Goal: Find specific page/section: Find specific page/section

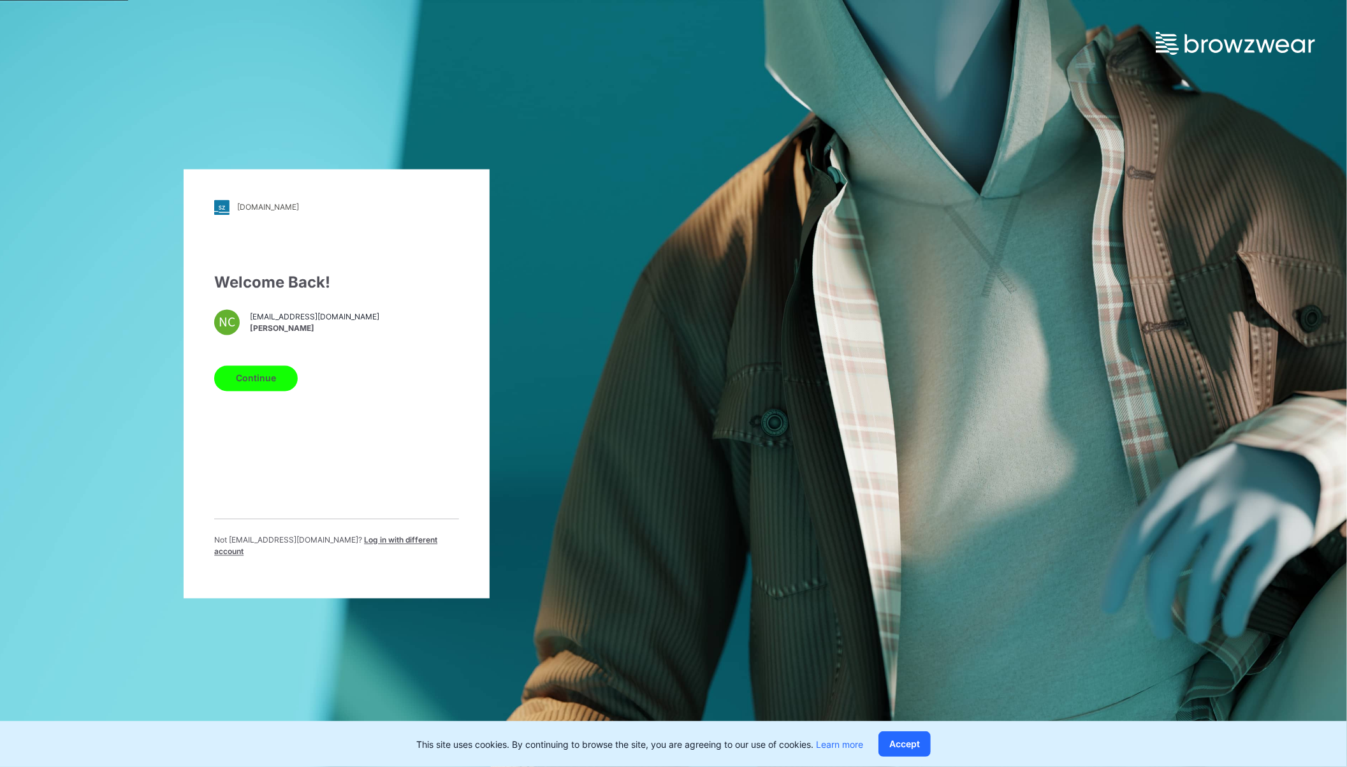
click at [265, 370] on div "Continue" at bounding box center [336, 375] width 245 height 31
click at [264, 376] on button "Continue" at bounding box center [256, 378] width 84 height 26
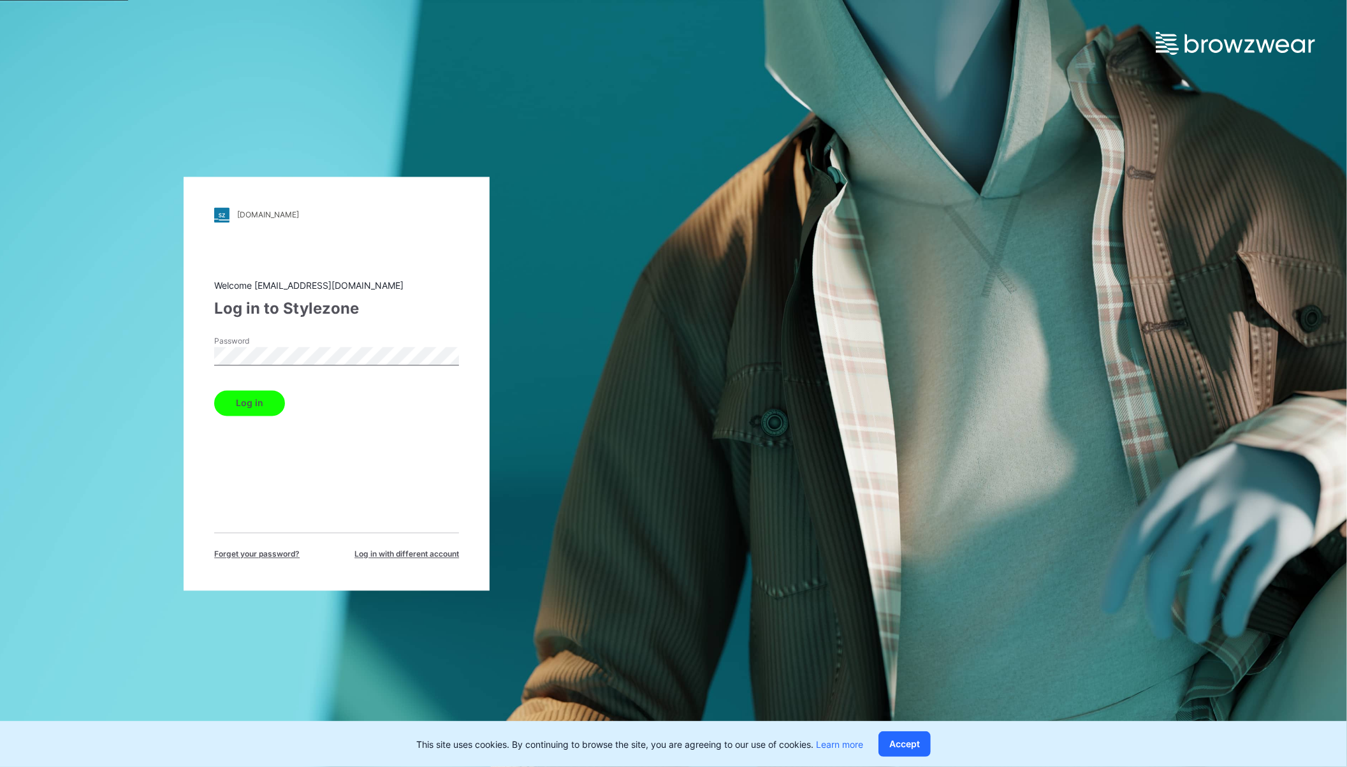
click at [235, 409] on button "Log in" at bounding box center [249, 403] width 71 height 26
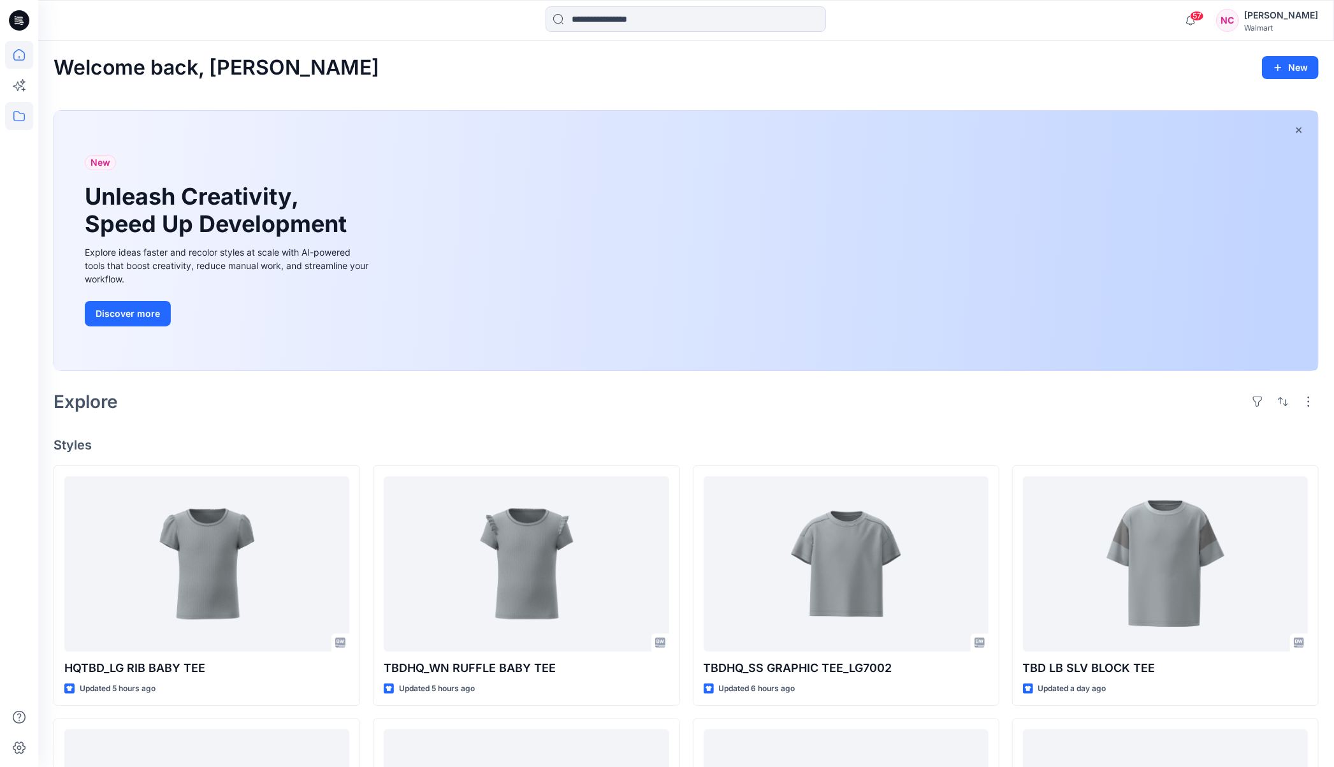
click at [26, 122] on icon at bounding box center [19, 116] width 28 height 28
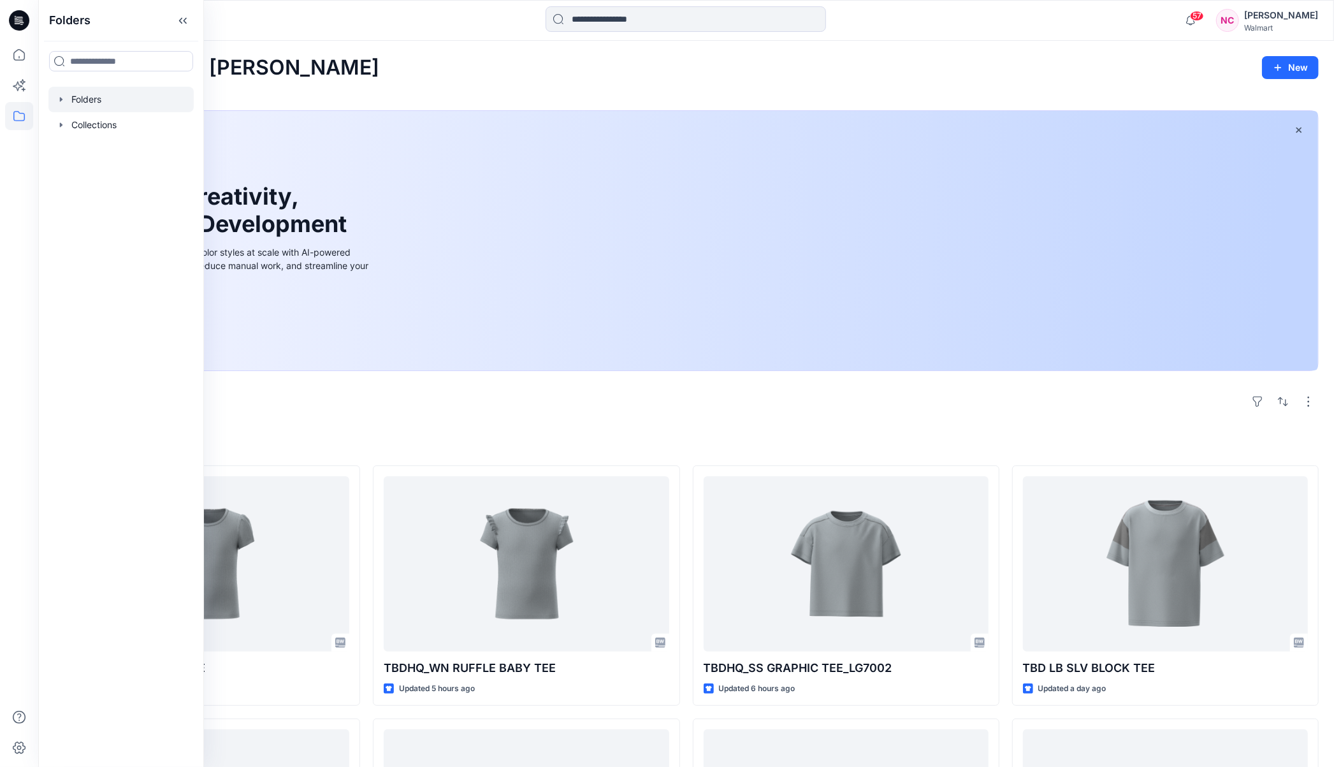
click at [94, 110] on div at bounding box center [120, 100] width 145 height 26
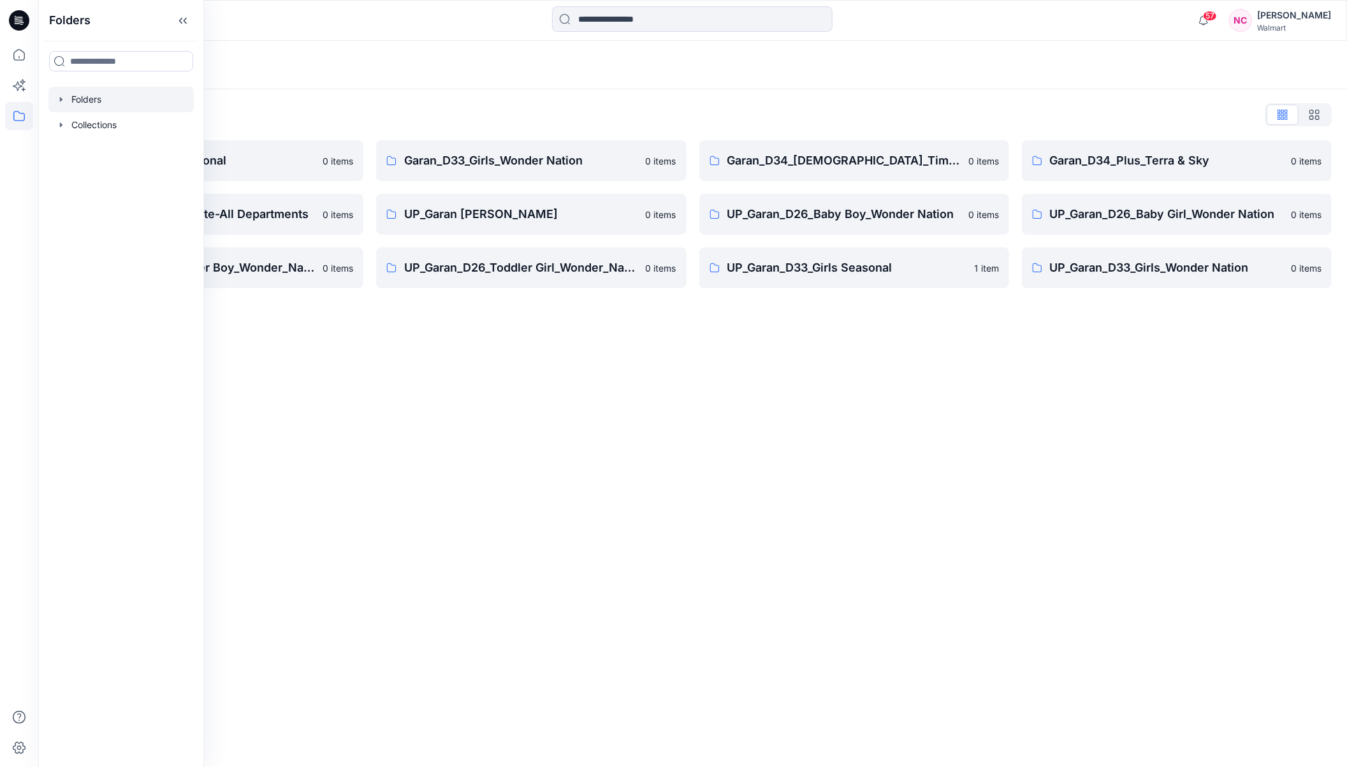
click at [531, 464] on div "Folders Folders List Garan_D33_Girls Seasonal 0 items Garan_Way to Celebrate-Al…" at bounding box center [692, 404] width 1309 height 726
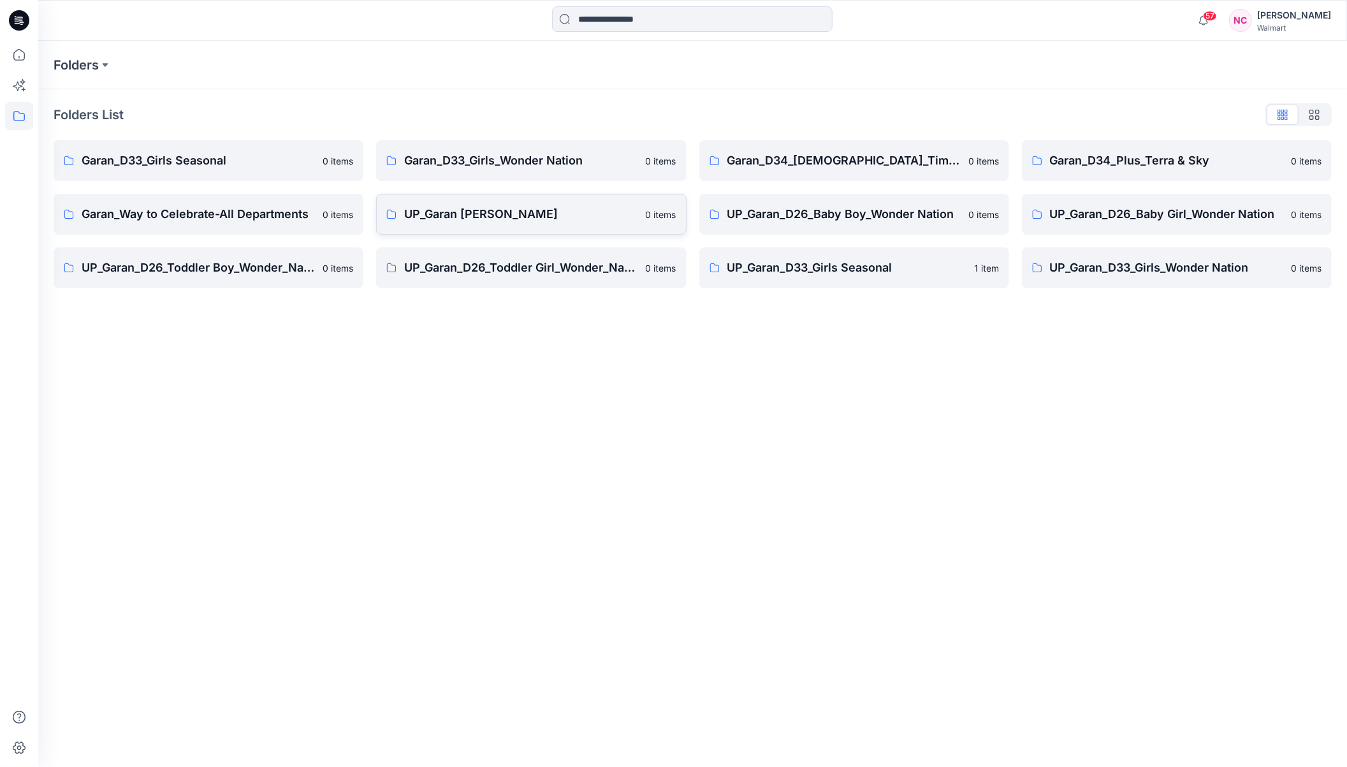
click at [499, 230] on link "UP_Garan [PERSON_NAME] 0 items" at bounding box center [531, 214] width 310 height 41
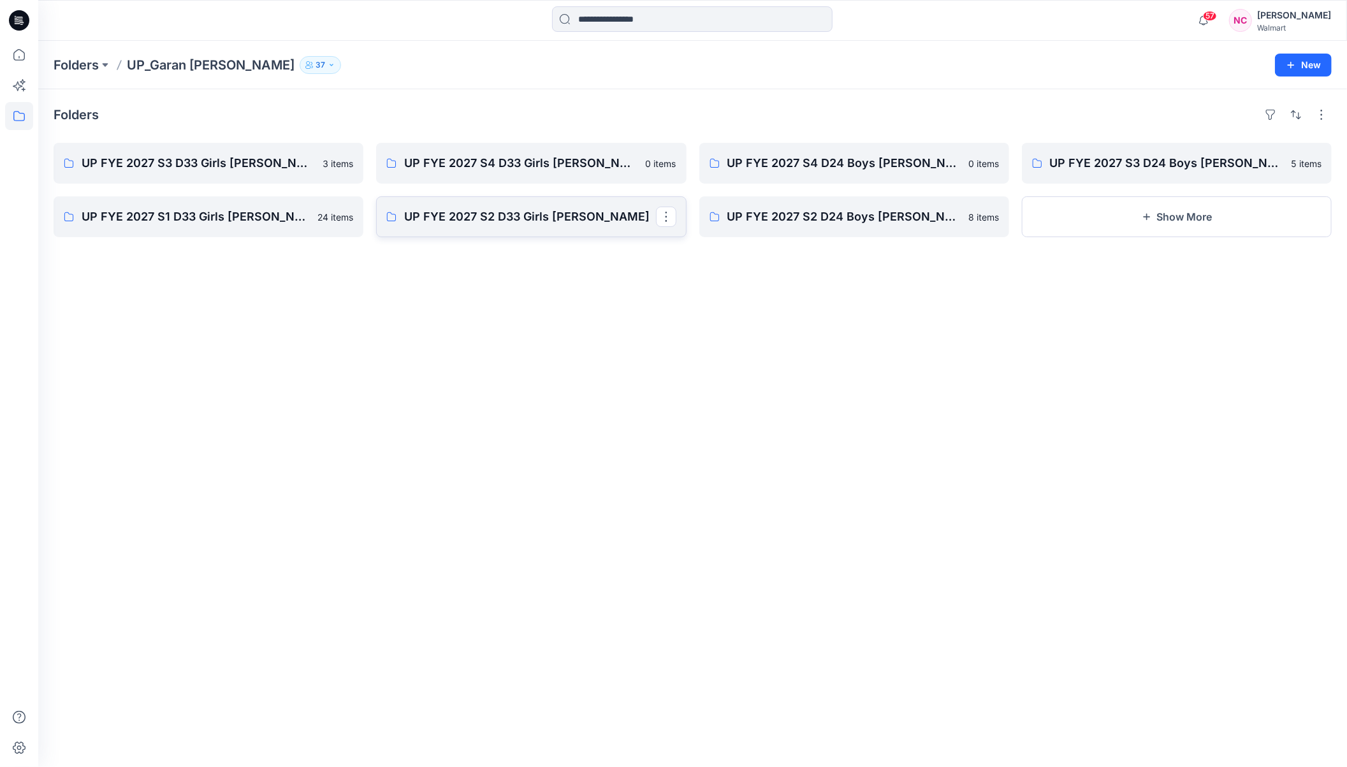
click at [537, 223] on p "UP FYE 2027 S2 D33 Girls [PERSON_NAME]" at bounding box center [529, 217] width 251 height 18
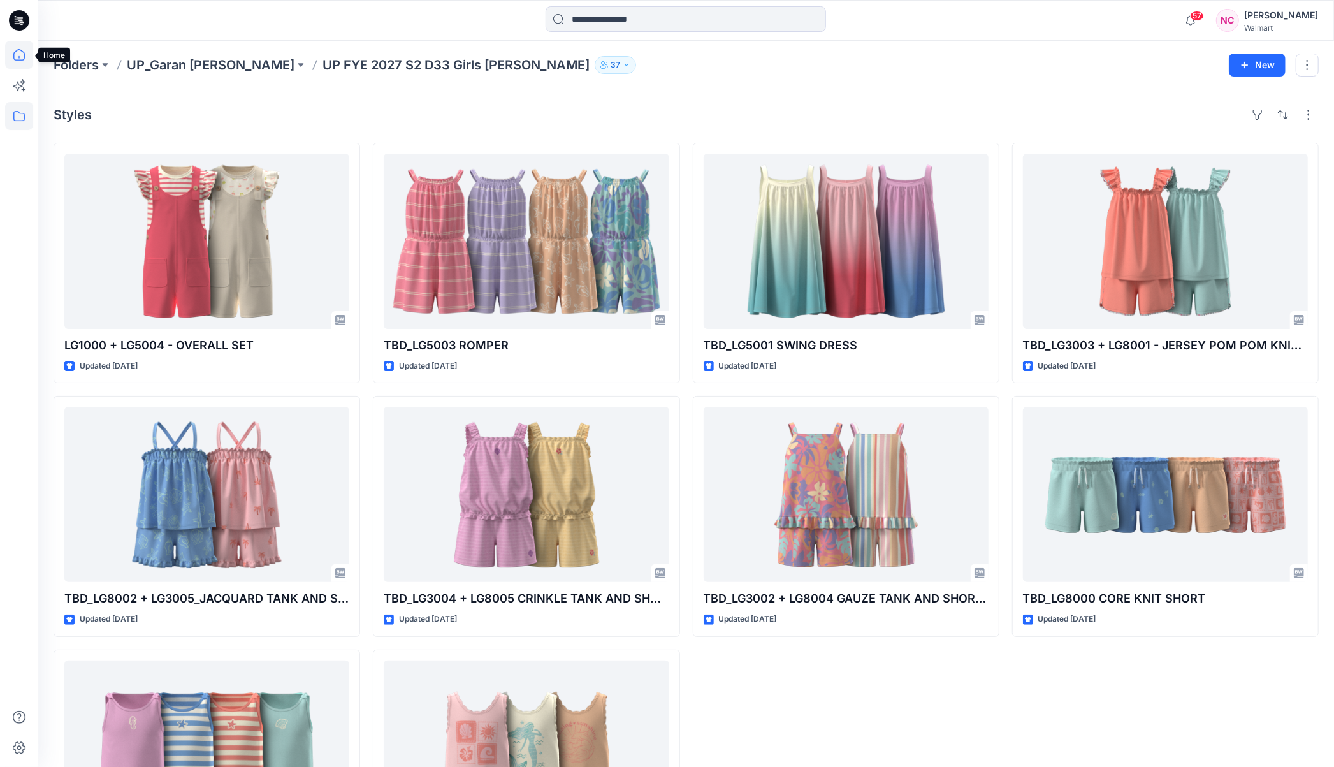
click at [24, 57] on icon at bounding box center [19, 55] width 28 height 28
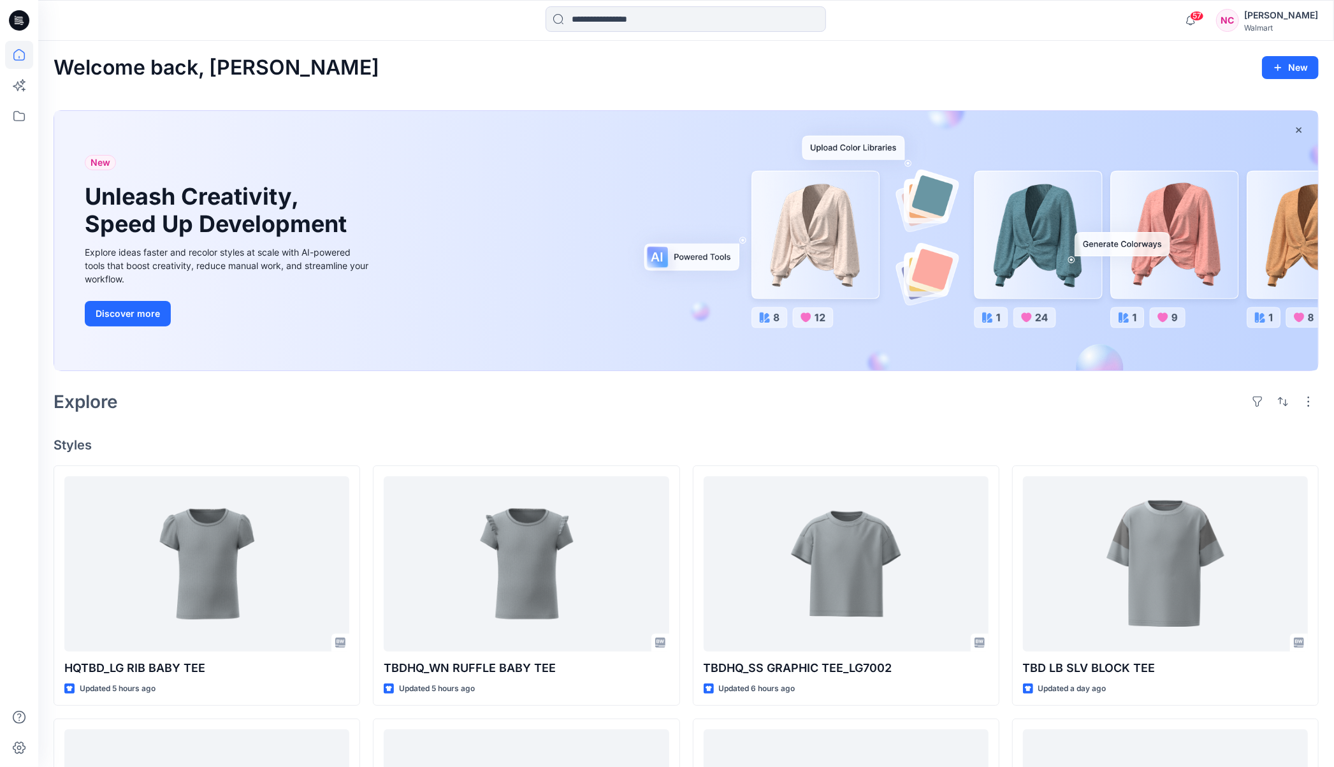
click at [1079, 57] on div "Welcome back, [PERSON_NAME]" at bounding box center [687, 68] width 1266 height 24
